Goal: Use online tool/utility

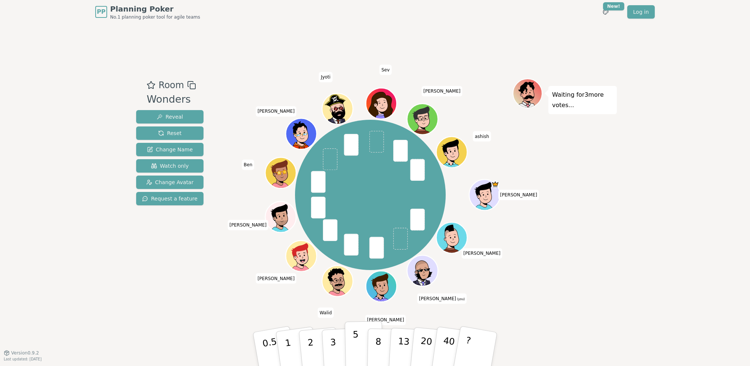
click at [353, 337] on p "5" at bounding box center [356, 349] width 6 height 40
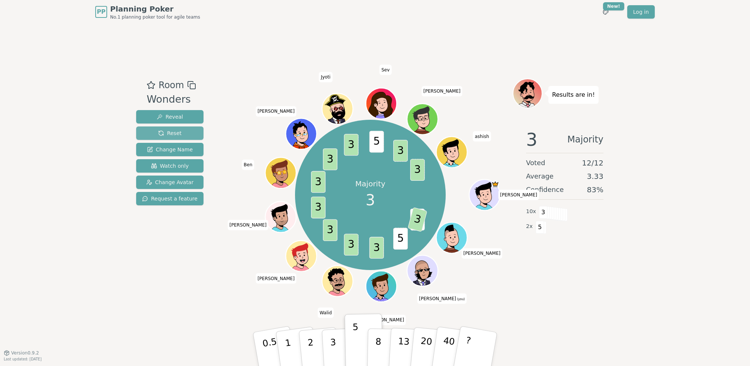
click at [170, 132] on span "Reset" at bounding box center [169, 132] width 23 height 7
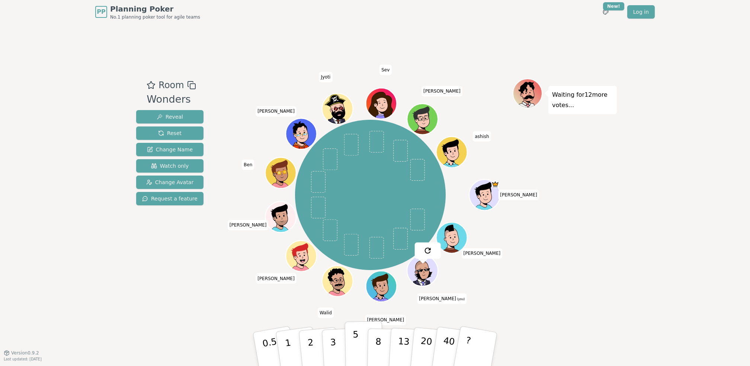
click at [359, 352] on button "5" at bounding box center [364, 349] width 38 height 57
click at [333, 343] on p "3" at bounding box center [333, 349] width 8 height 41
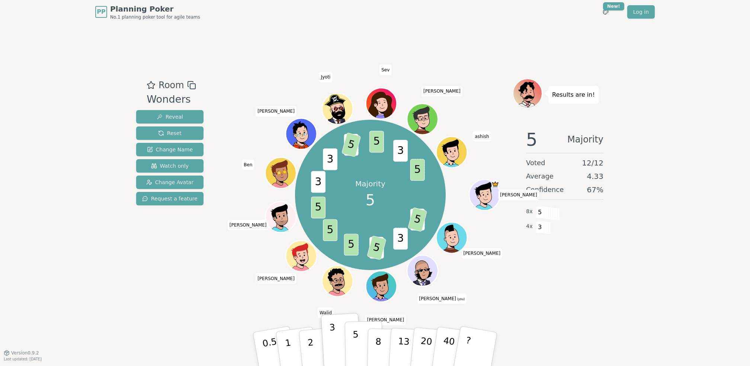
click at [354, 341] on p "5" at bounding box center [356, 349] width 6 height 40
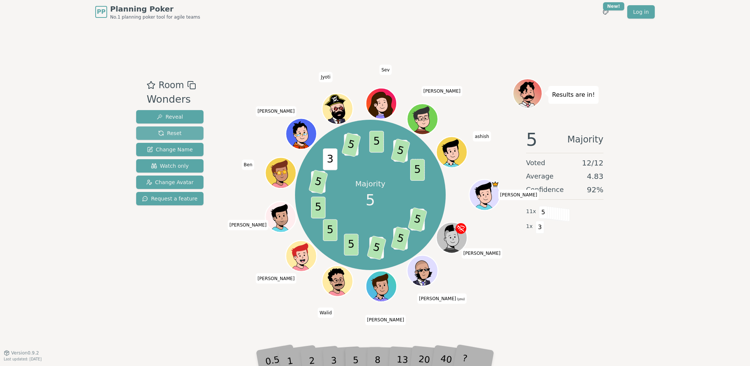
click at [192, 135] on button "Reset" at bounding box center [169, 132] width 67 height 13
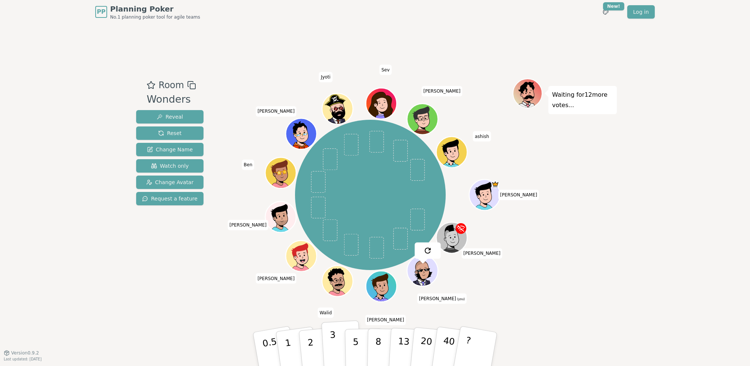
click at [334, 345] on p "3" at bounding box center [333, 349] width 8 height 41
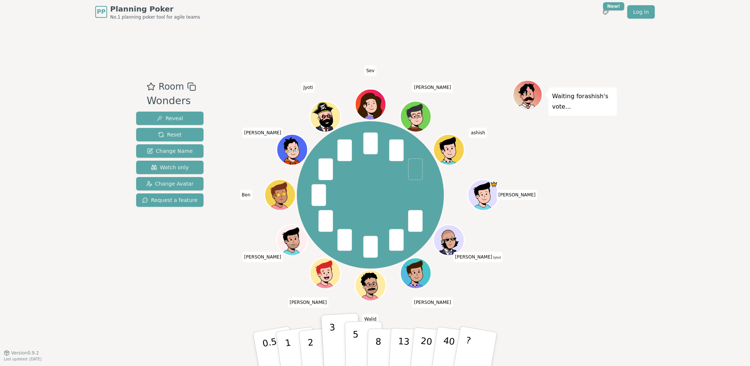
click at [354, 341] on p "5" at bounding box center [356, 349] width 6 height 40
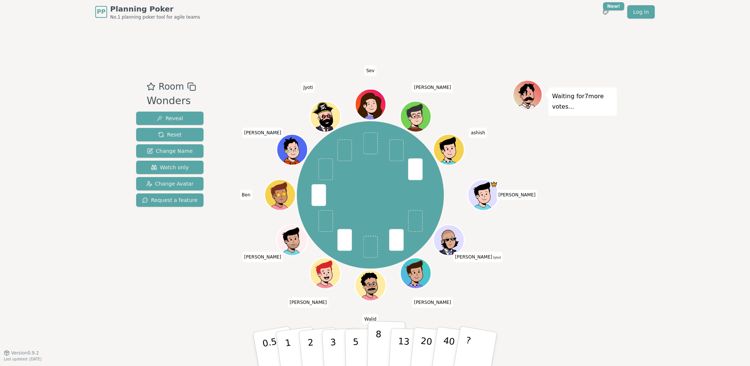
click at [376, 338] on p "8" at bounding box center [378, 349] width 6 height 40
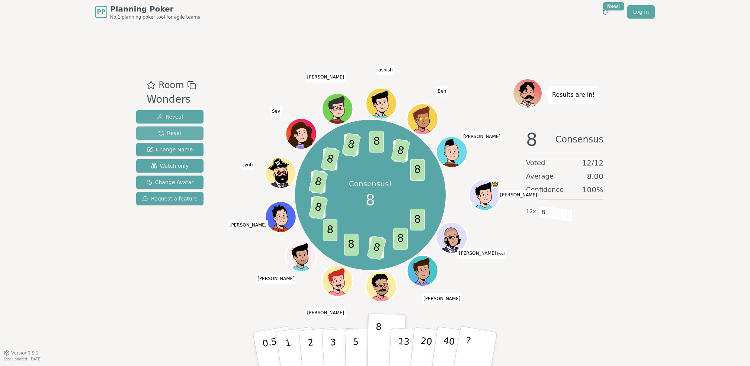
click at [183, 131] on button "Reset" at bounding box center [169, 132] width 67 height 13
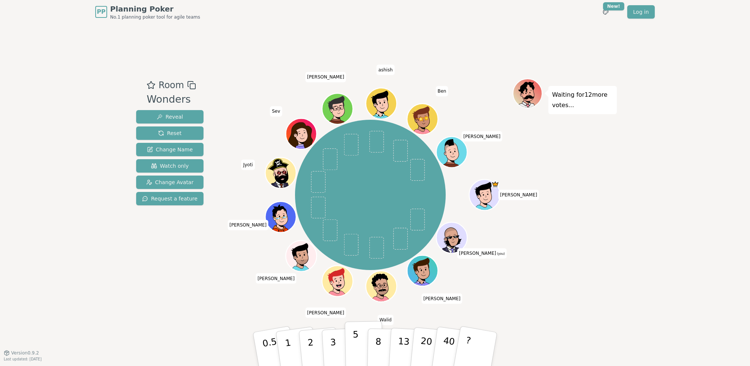
click at [356, 346] on p "5" at bounding box center [356, 349] width 6 height 40
